Goal: Task Accomplishment & Management: Manage account settings

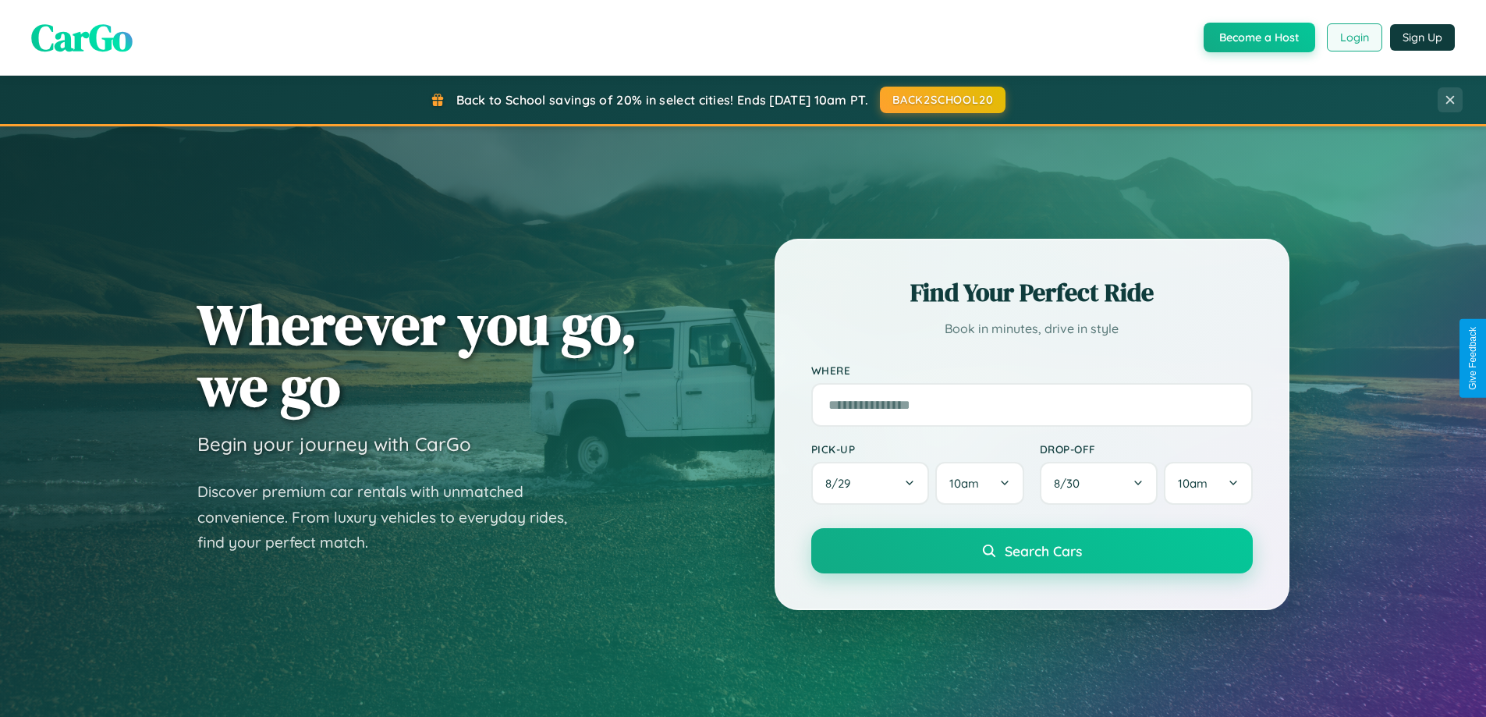
click at [1353, 37] on button "Login" at bounding box center [1354, 37] width 55 height 28
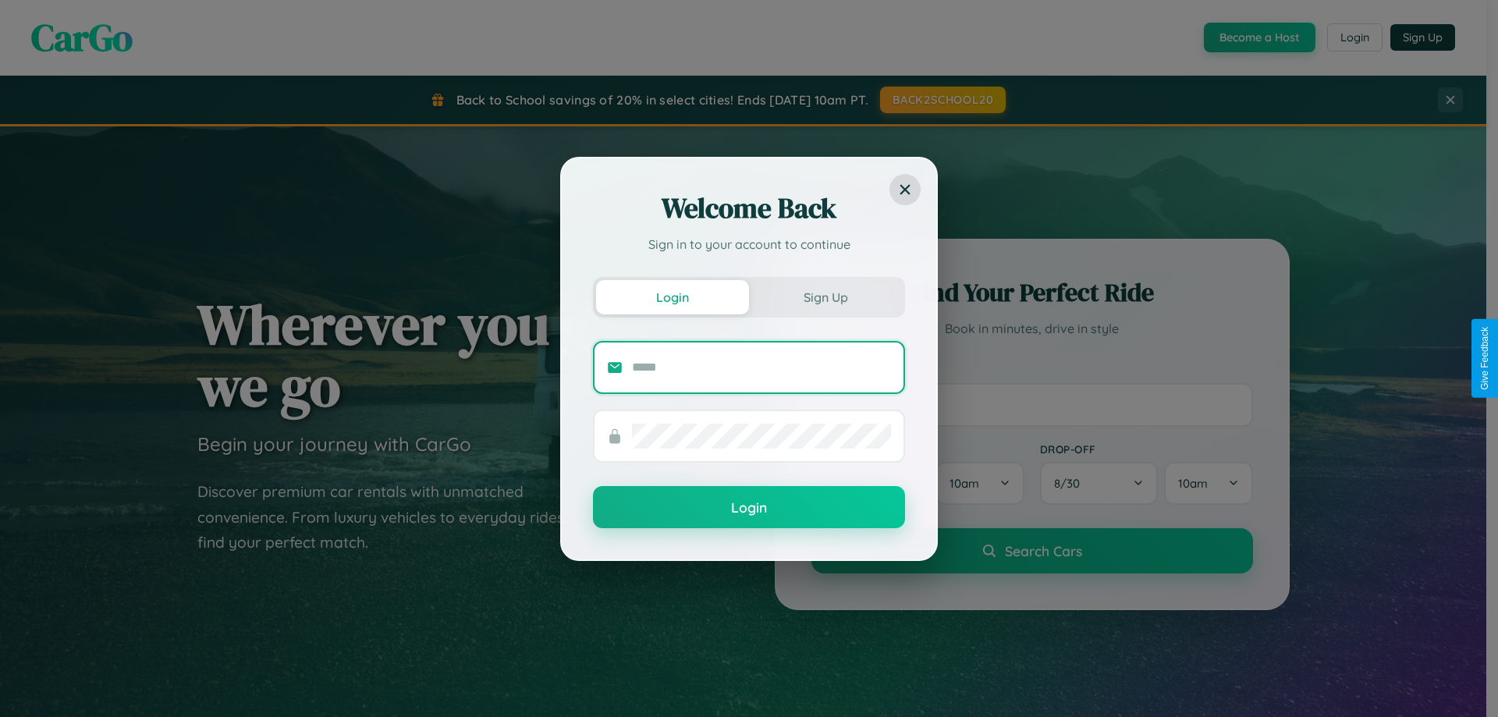
click at [761, 367] on input "text" at bounding box center [761, 367] width 259 height 25
type input "**********"
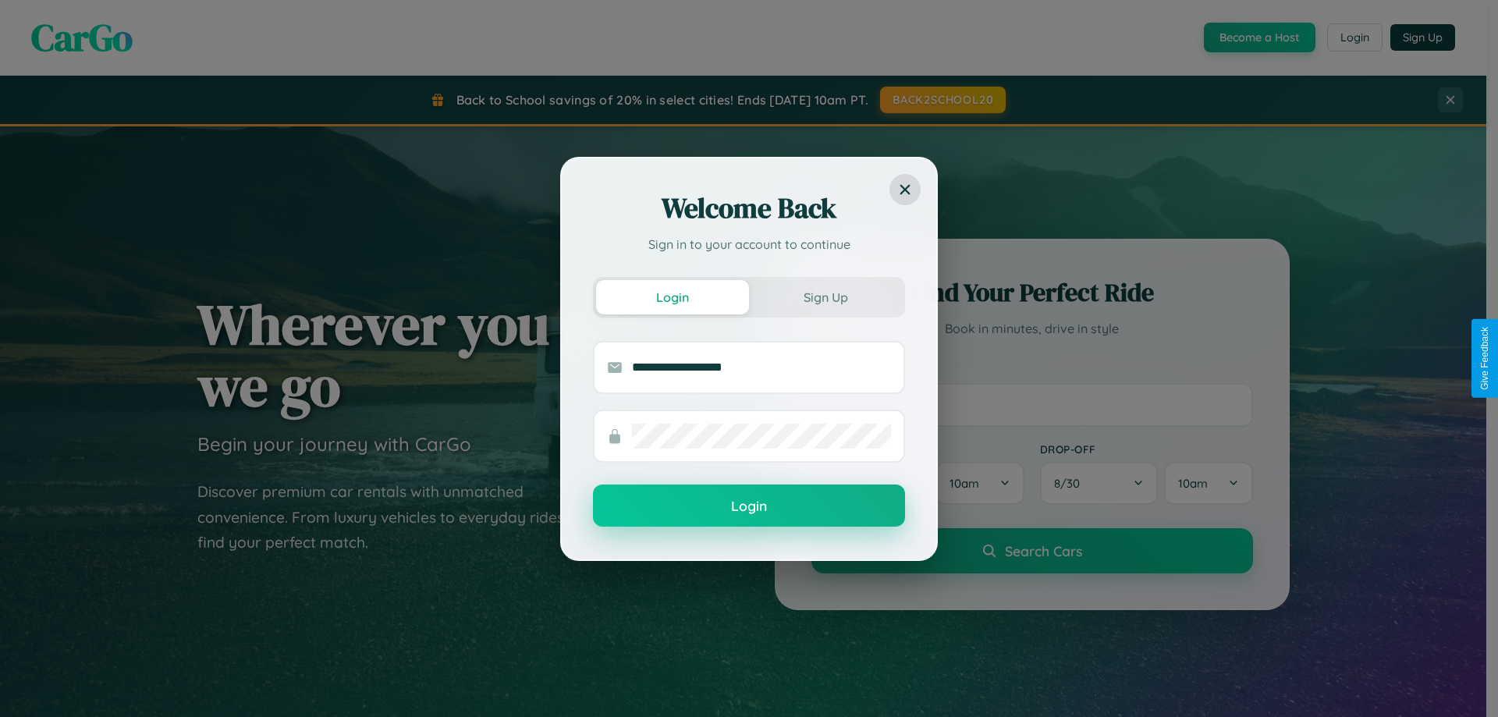
click at [749, 506] on button "Login" at bounding box center [749, 505] width 312 height 42
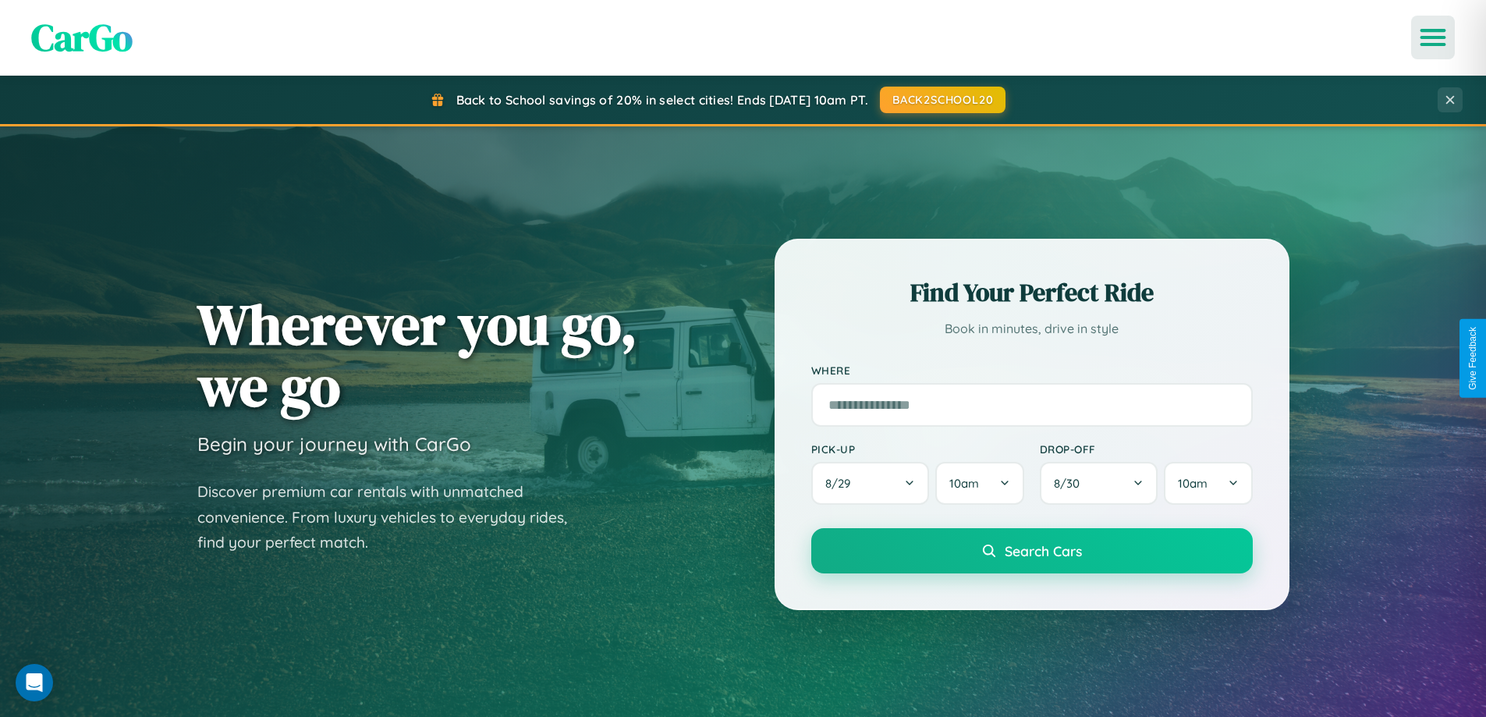
click at [1433, 37] on icon "Open menu" at bounding box center [1433, 37] width 23 height 14
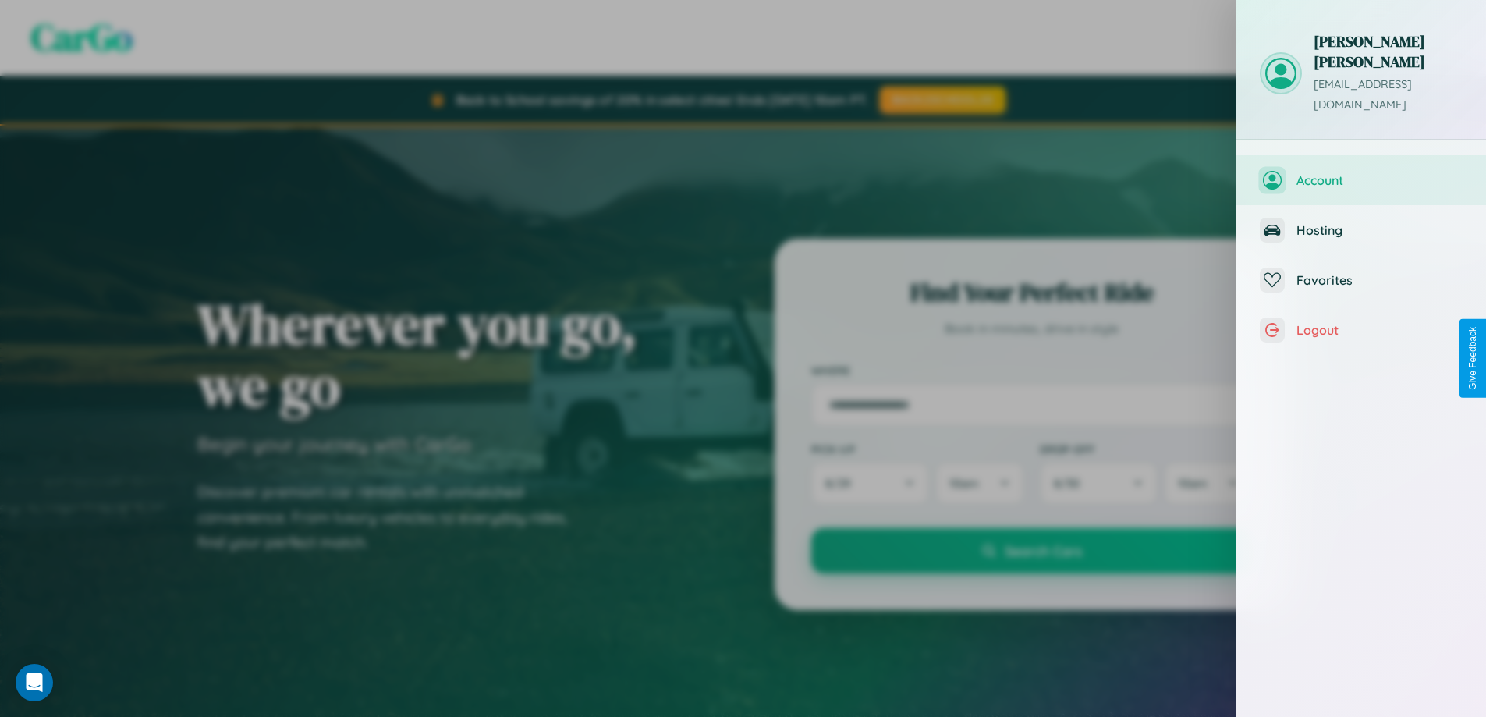
click at [1361, 172] on span "Account" at bounding box center [1379, 180] width 166 height 16
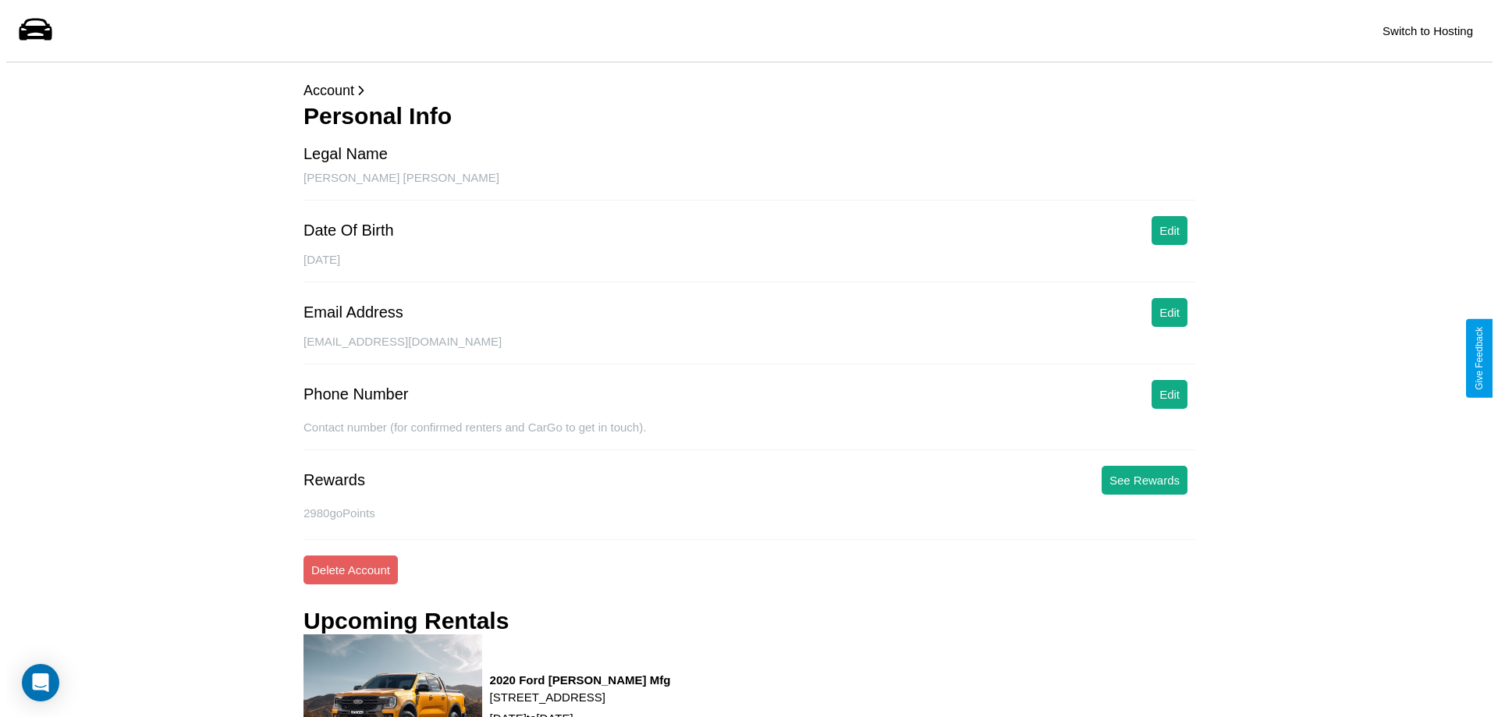
scroll to position [211, 0]
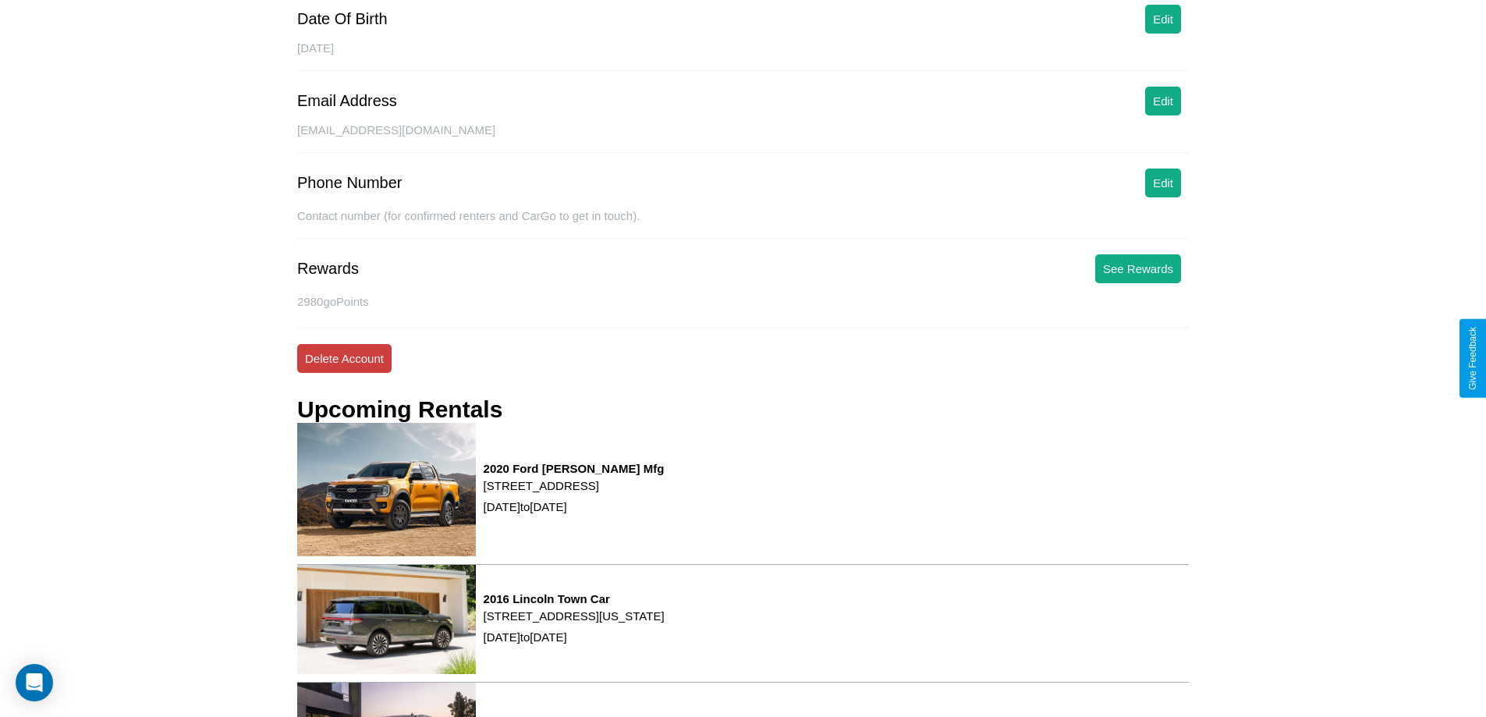
click at [344, 358] on button "Delete Account" at bounding box center [344, 358] width 94 height 29
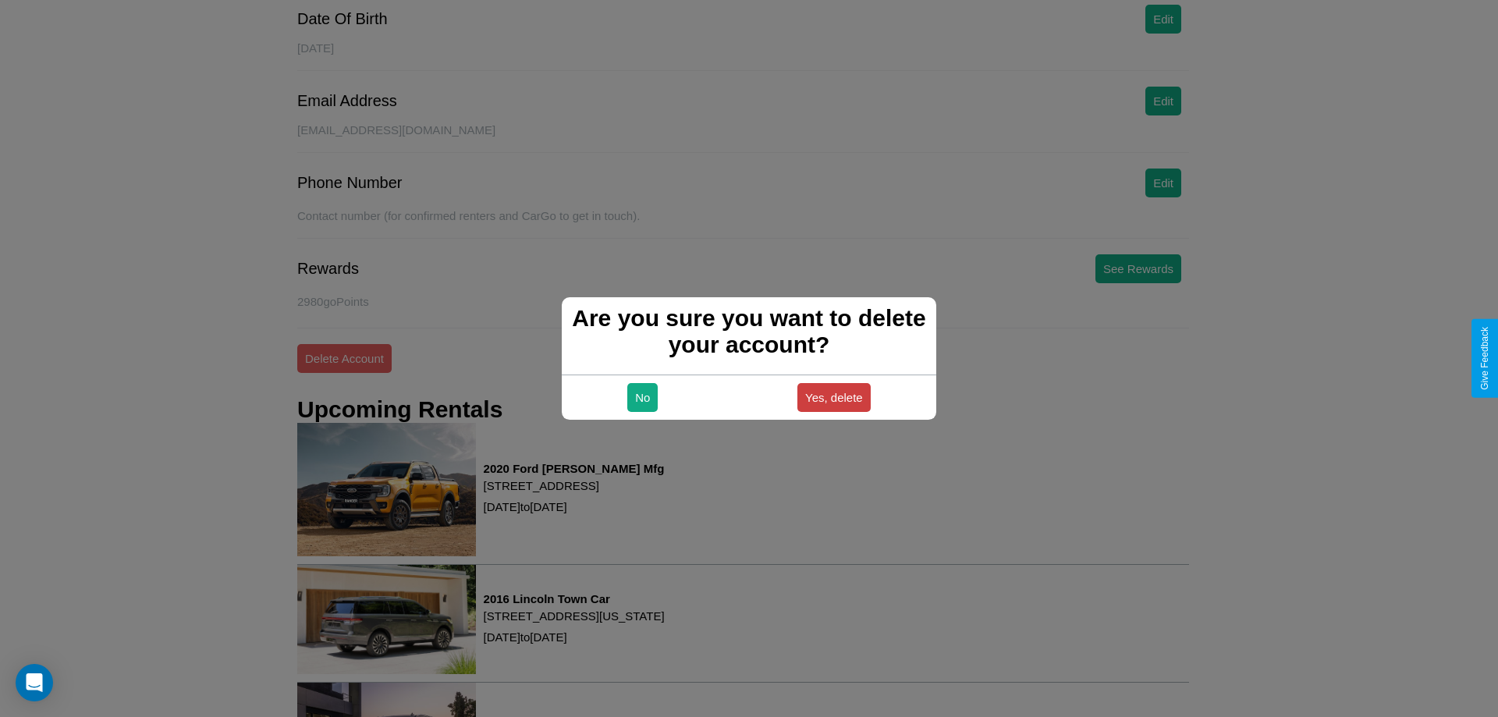
click at [833, 397] on button "Yes, delete" at bounding box center [833, 397] width 73 height 29
